Goal: Information Seeking & Learning: Understand process/instructions

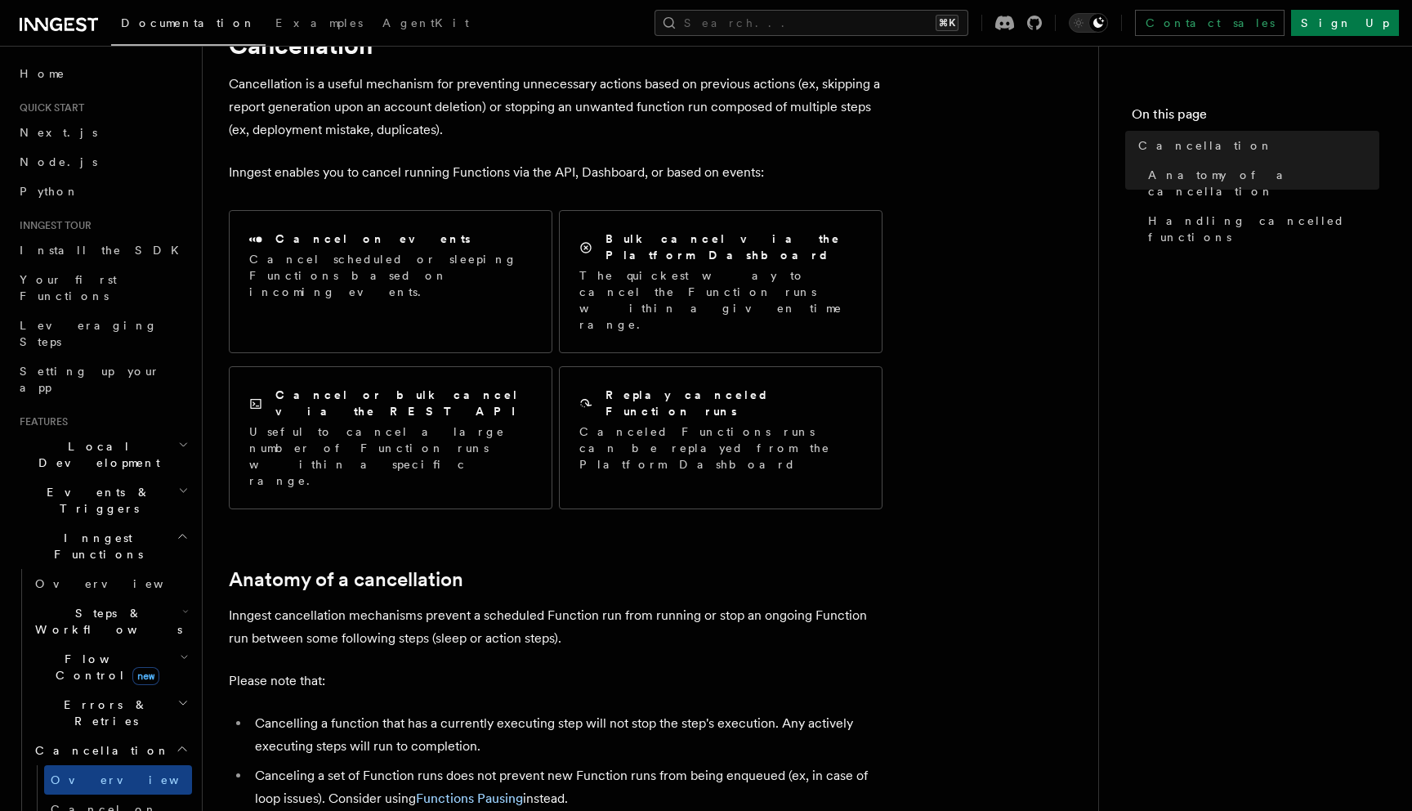
scroll to position [78, 0]
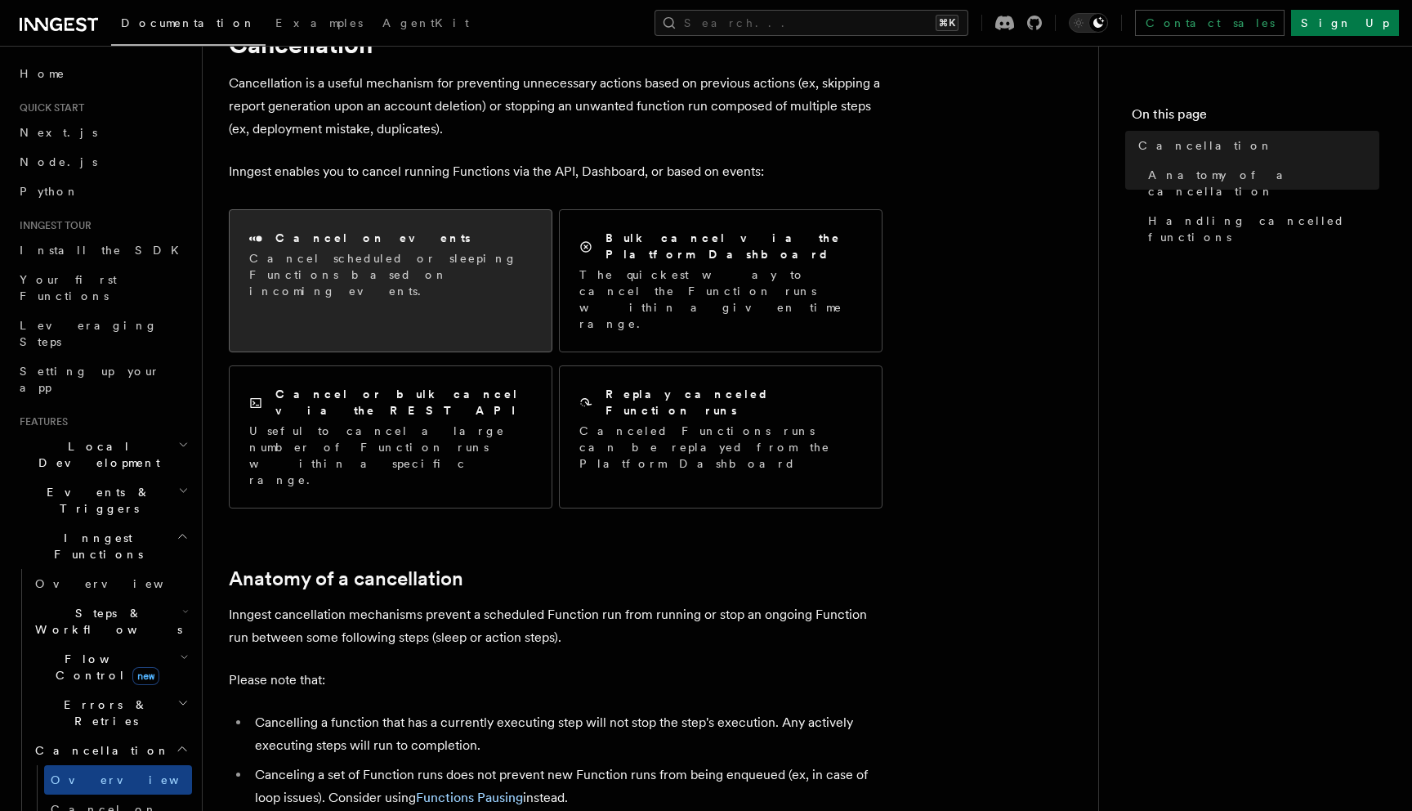
click at [448, 266] on p "Cancel scheduled or sleeping Functions based on incoming events." at bounding box center [390, 274] width 283 height 49
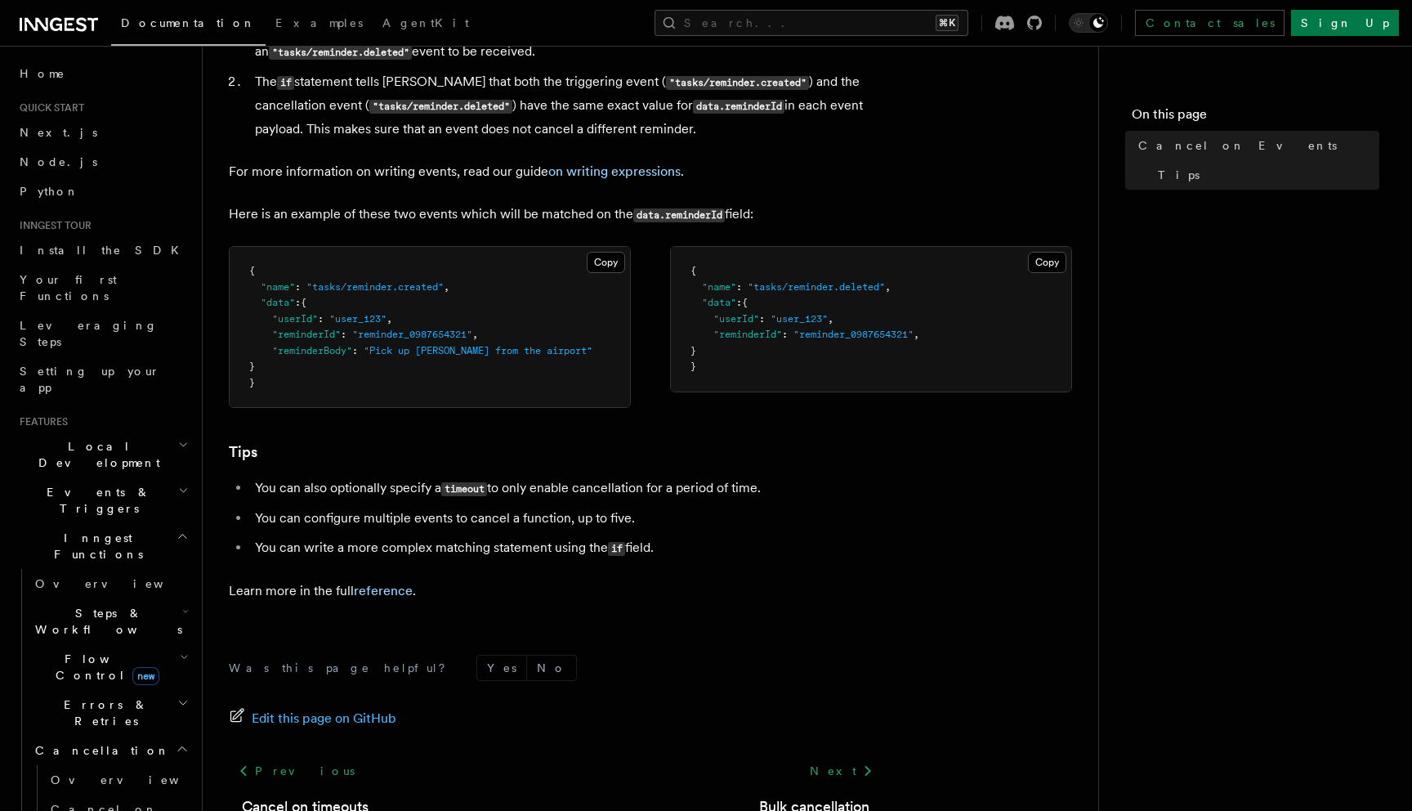
scroll to position [945, 0]
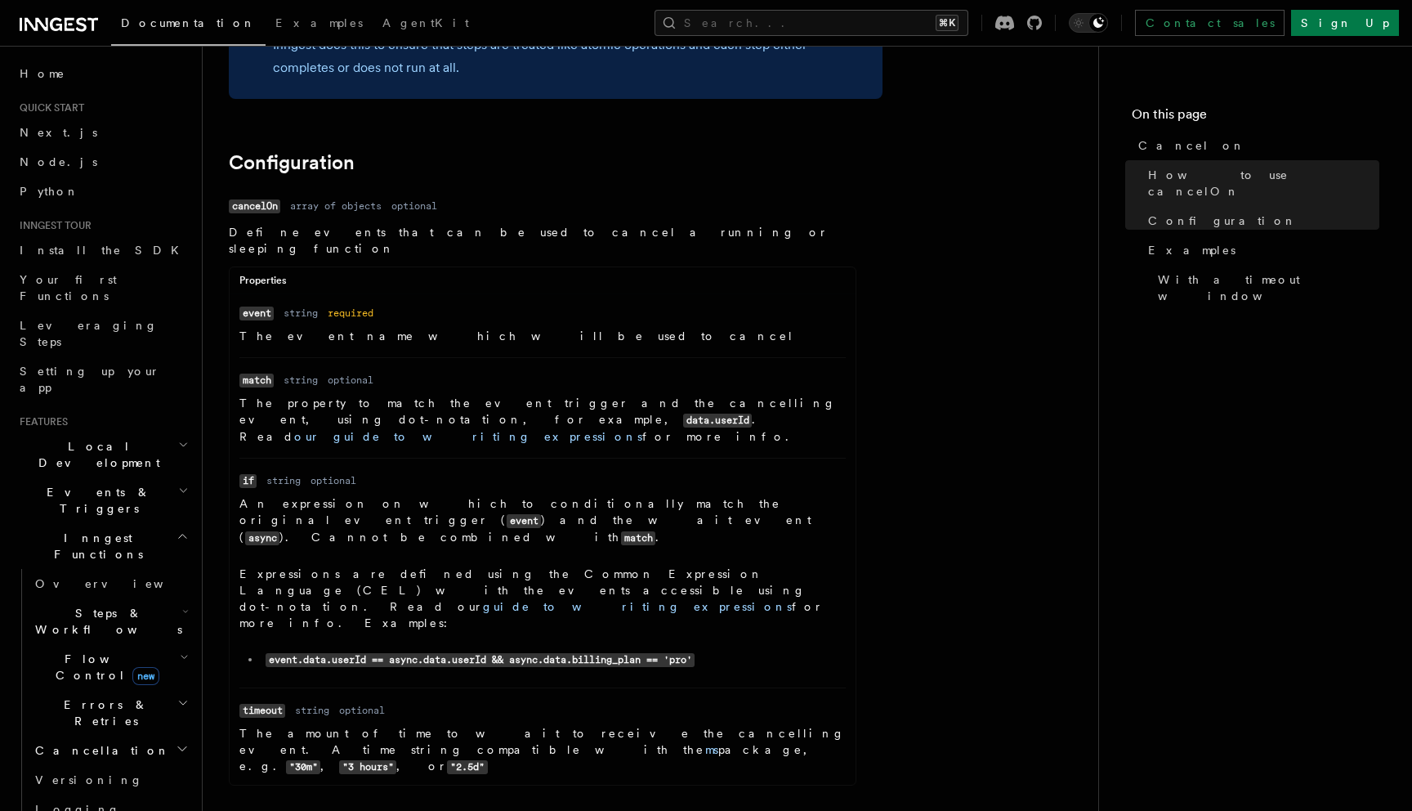
scroll to position [1769, 0]
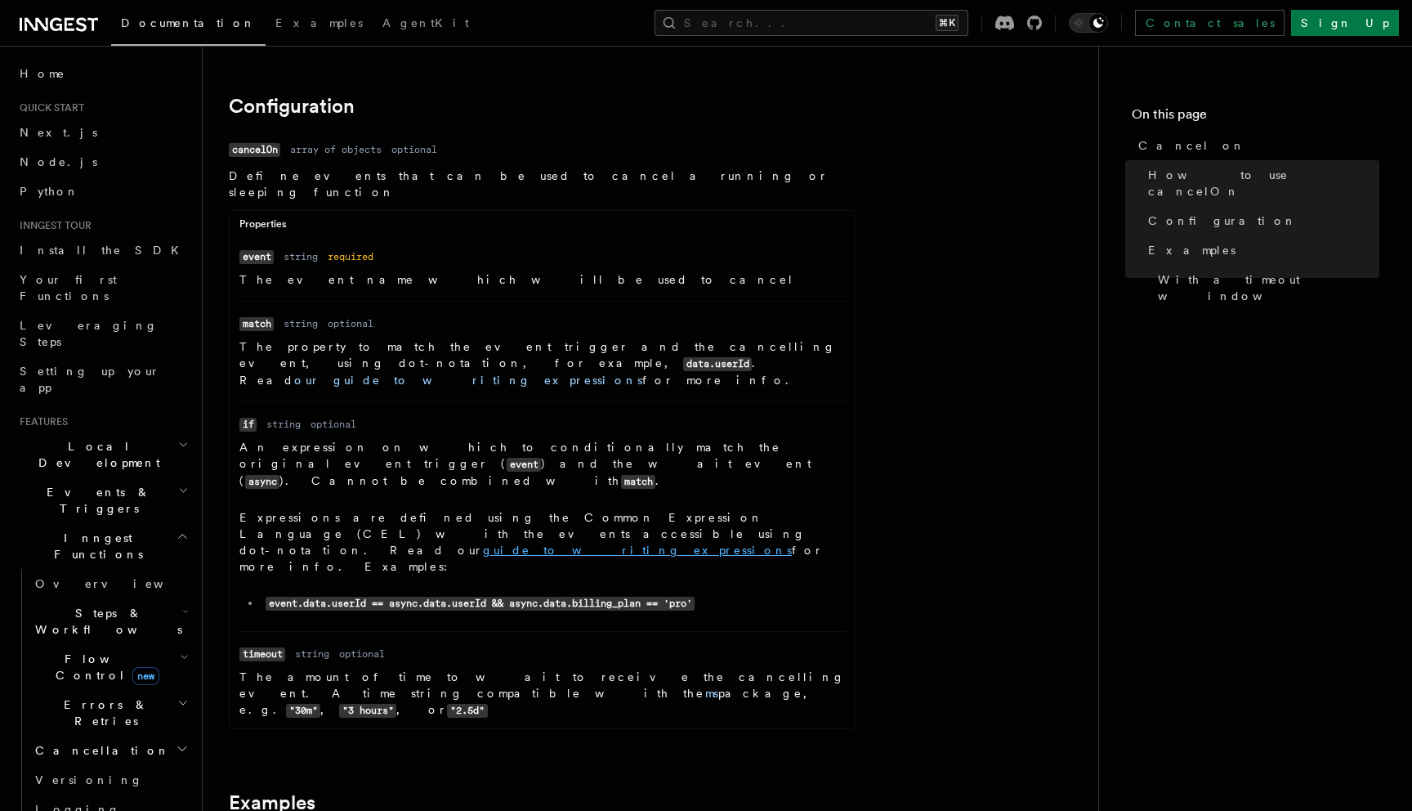
click at [483, 543] on link "guide to writing expressions" at bounding box center [637, 549] width 309 height 13
click at [484, 356] on p "The property to match the event trigger and the cancelling event, using dot-not…" at bounding box center [542, 363] width 606 height 50
click at [377, 373] on link "our guide to writing expressions" at bounding box center [468, 379] width 348 height 13
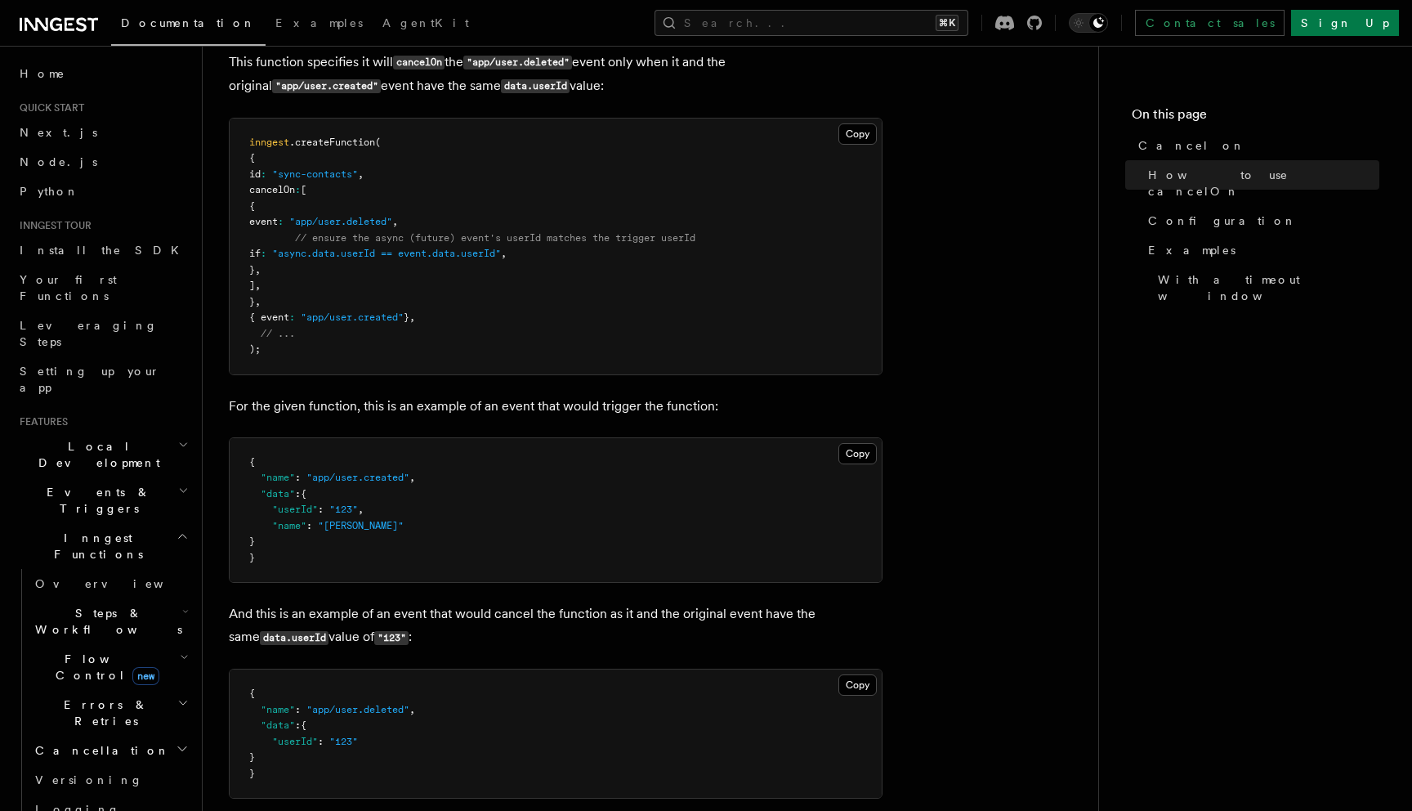
scroll to position [621, 0]
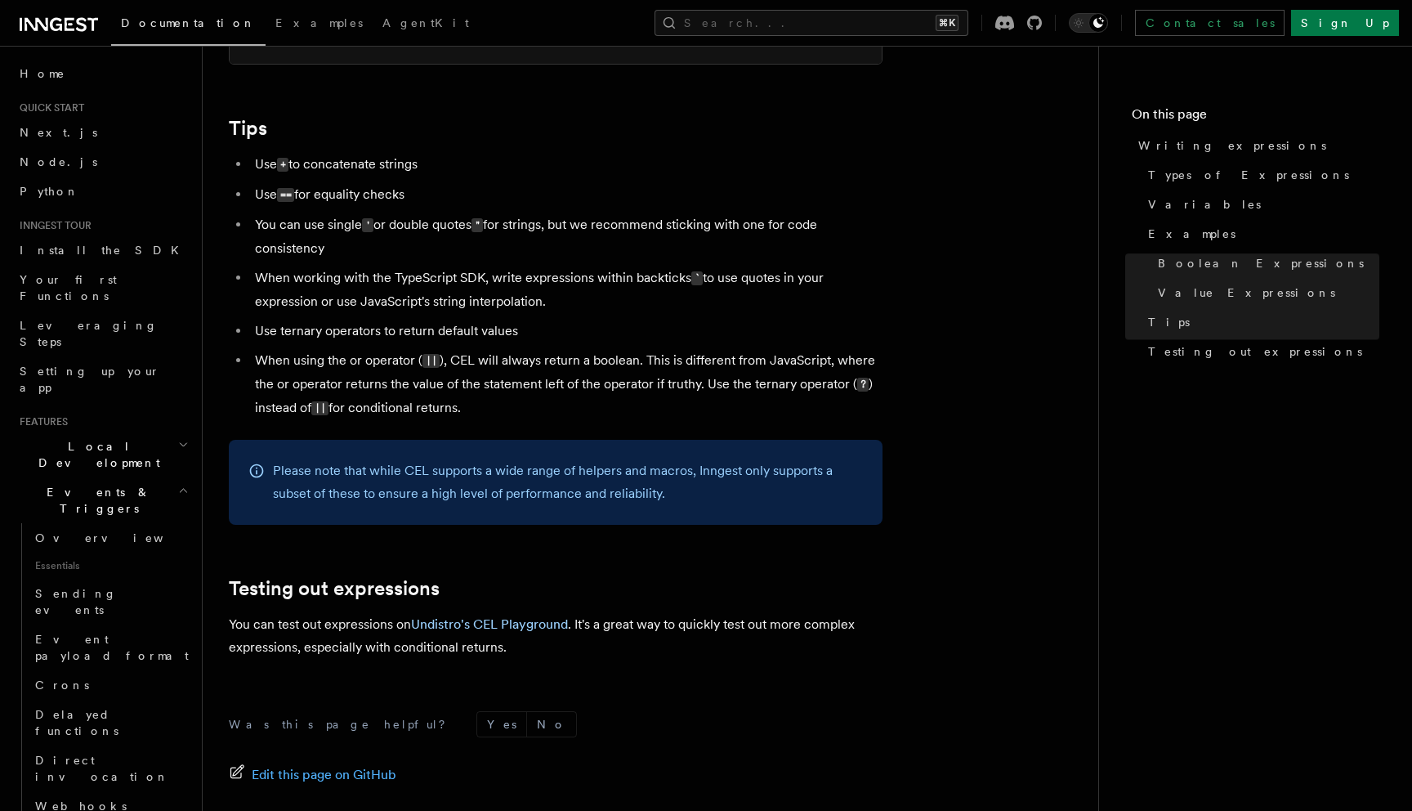
scroll to position [1680, 0]
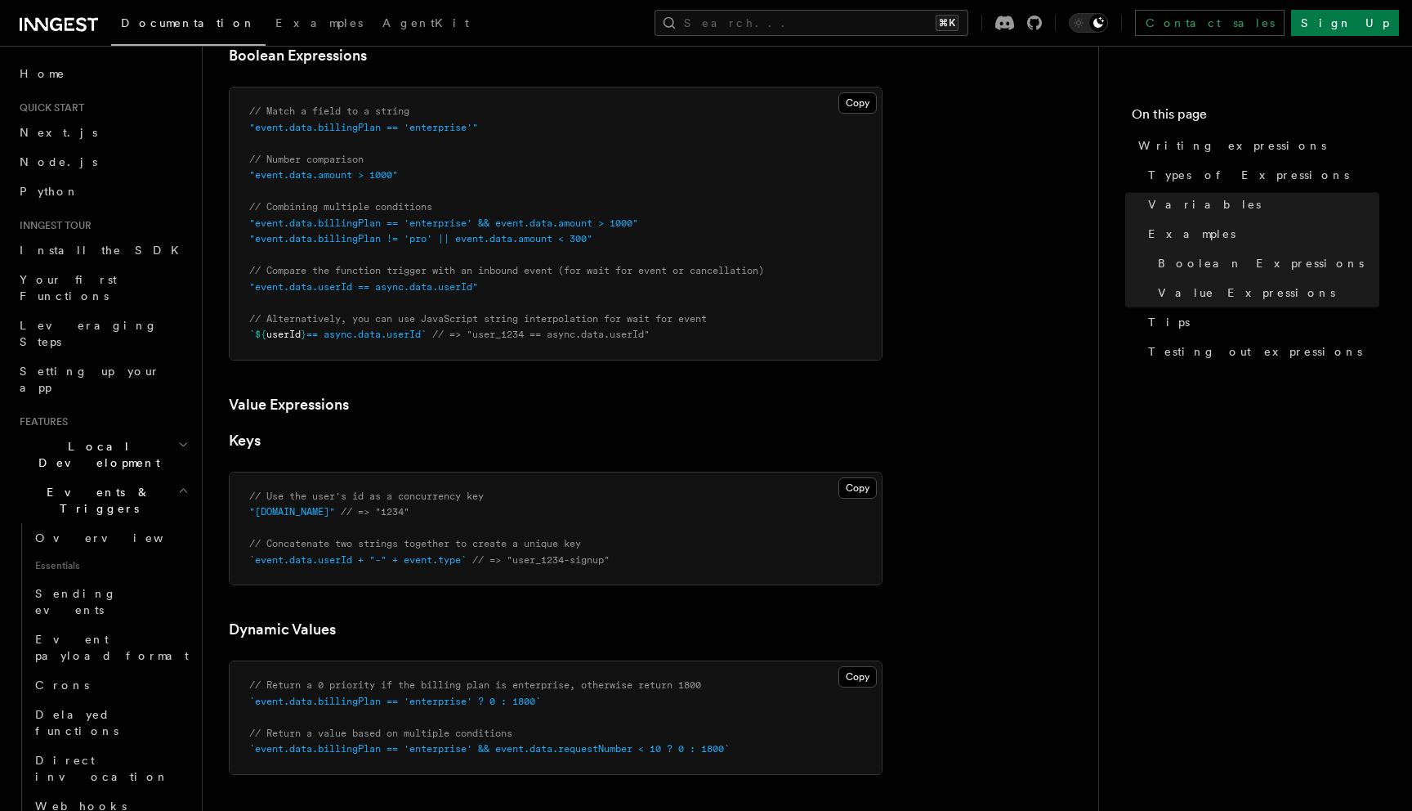
scroll to position [1015, 0]
